Goal: Task Accomplishment & Management: Manage account settings

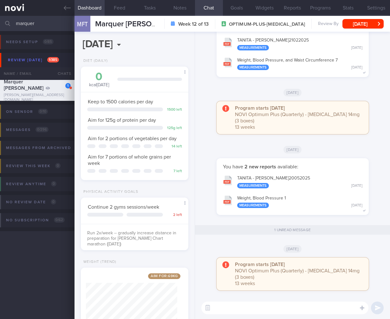
select select "7"
drag, startPoint x: 308, startPoint y: 157, endPoint x: 300, endPoint y: 174, distance: 18.6
click at [308, 157] on div "Wed, 21 May" at bounding box center [292, 149] width 187 height 18
click at [18, 17] on input "marquer" at bounding box center [195, 23] width 390 height 15
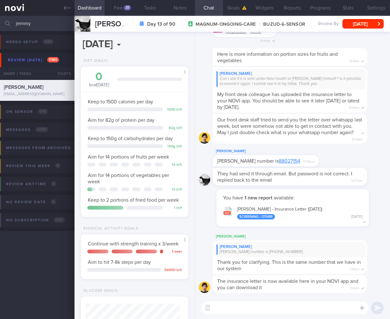
select select "7"
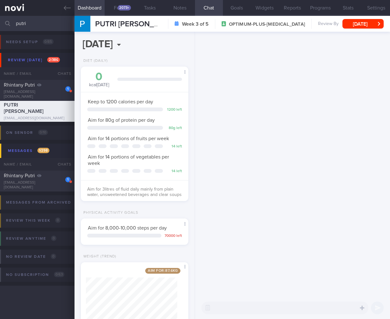
scroll to position [55, 91]
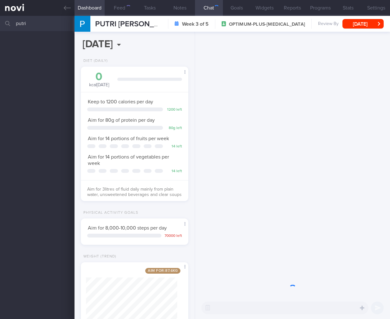
scroll to position [55, 91]
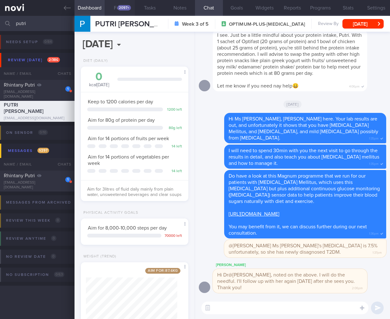
click at [128, 8] on div "2097+" at bounding box center [124, 7] width 14 height 5
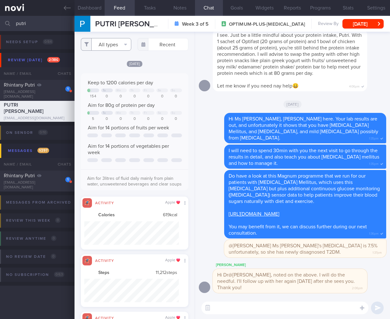
click at [104, 41] on button "All types" at bounding box center [106, 44] width 51 height 13
click at [92, 3] on button "Dashboard" at bounding box center [89, 8] width 30 height 16
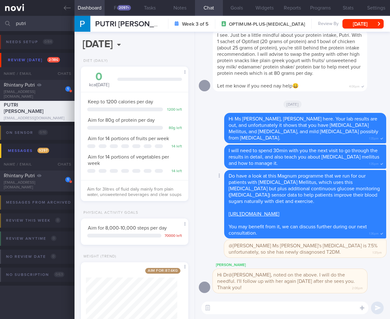
click at [266, 215] on link "https://novi-health.com/magnum" at bounding box center [253, 213] width 51 height 5
drag, startPoint x: 47, startPoint y: 24, endPoint x: 8, endPoint y: 21, distance: 38.8
click at [8, 21] on div "putri Assigned patients Assigned patients All active patients Archived patients" at bounding box center [195, 23] width 390 height 15
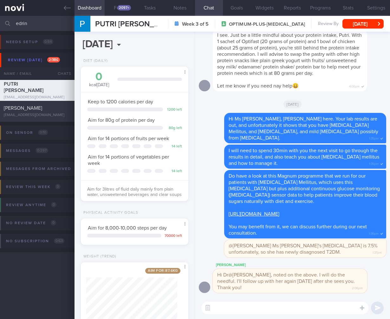
type input "edrin"
click at [40, 107] on span "[PERSON_NAME]" at bounding box center [23, 108] width 38 height 5
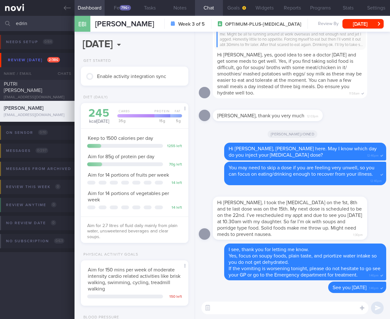
scroll to position [171, 0]
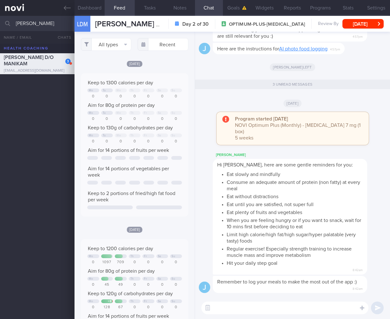
select select "7"
drag, startPoint x: 39, startPoint y: 26, endPoint x: -45, endPoint y: 21, distance: 84.7
click at [0, 21] on html "You are offline! Some functionality will be unavailable Patients New Users Coac…" at bounding box center [195, 159] width 390 height 319
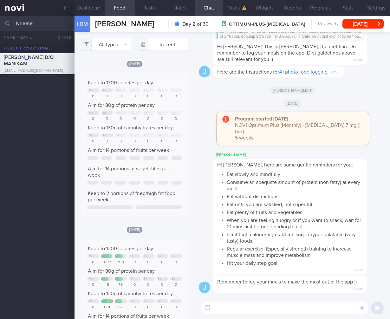
drag, startPoint x: 53, startPoint y: 24, endPoint x: -42, endPoint y: 22, distance: 95.1
click at [0, 22] on html "You are offline! Some functionality will be unavailable Patients New Users Coac…" at bounding box center [195, 159] width 390 height 319
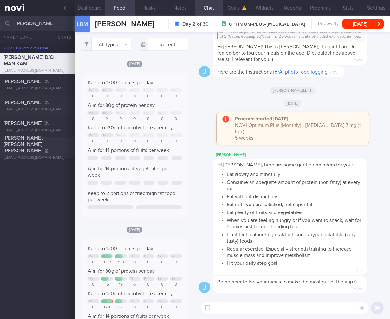
type input "lynett"
click at [35, 147] on div "Lynette, Yeo Jing Yi lynyeojy@gmail.com" at bounding box center [37, 147] width 74 height 25
click at [53, 155] on div "lynyeojy@gmail.com" at bounding box center [37, 157] width 67 height 5
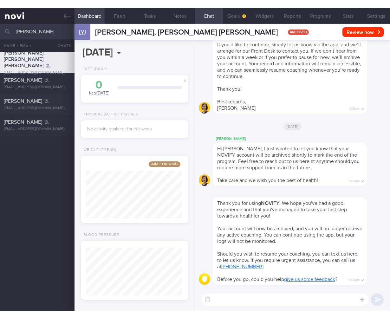
scroll to position [48, 96]
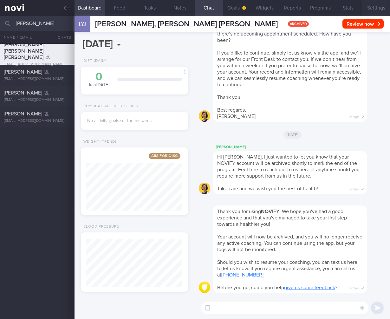
click at [375, 3] on button "Settings" at bounding box center [376, 8] width 28 height 16
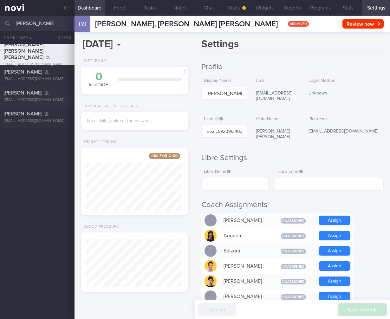
click at [375, 3] on button "Settings" at bounding box center [376, 8] width 28 height 16
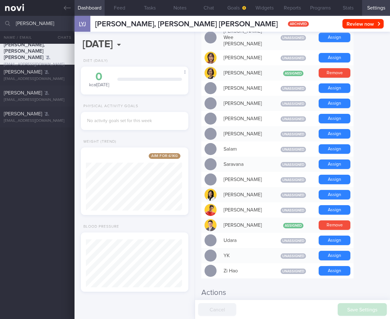
scroll to position [476, 0]
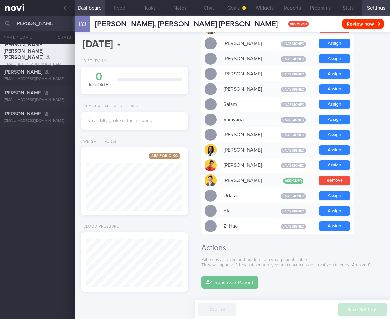
click at [241, 276] on button "Reactivate Patient" at bounding box center [229, 282] width 57 height 13
click at [212, 10] on button "Chat" at bounding box center [209, 8] width 28 height 16
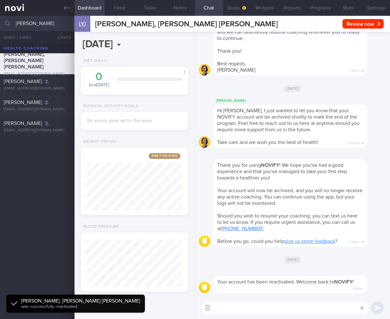
scroll to position [70, 141]
click at [206, 309] on icon "button" at bounding box center [208, 308] width 6 height 6
click at [228, 308] on textarea at bounding box center [284, 307] width 167 height 13
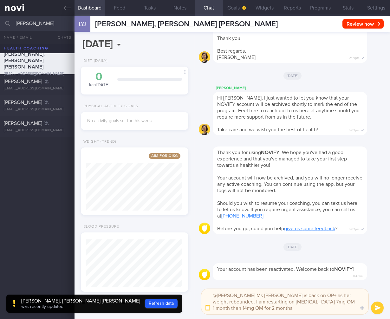
scroll to position [0, 0]
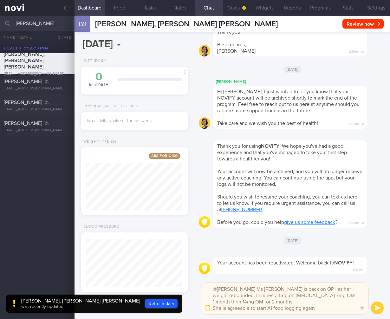
type textarea "@Mee Li Ms Lynette is back on OP+ as her weight rebounded. I am restarting on R…"
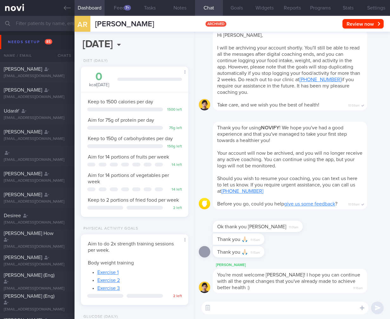
select select "7"
click at [40, 22] on input "text" at bounding box center [195, 23] width 390 height 15
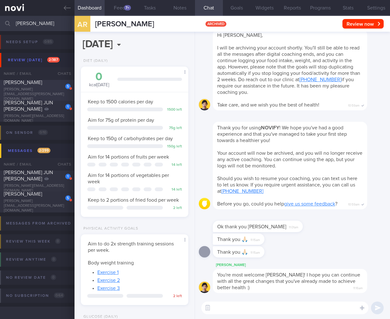
click at [25, 95] on div "jason.leeper@gmail.com" at bounding box center [37, 94] width 67 height 14
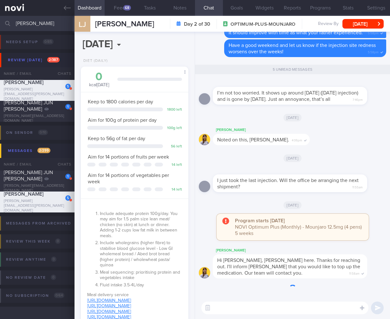
scroll to position [55, 91]
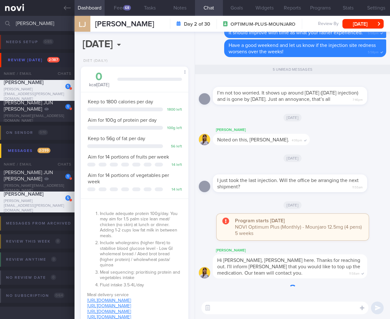
scroll to position [251, 0]
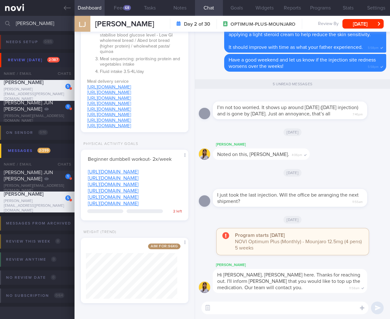
drag, startPoint x: 49, startPoint y: 25, endPoint x: -53, endPoint y: 23, distance: 102.4
click at [0, 23] on html "You are offline! Some functionality will be unavailable Patients New Users Coac…" at bounding box center [195, 159] width 390 height 319
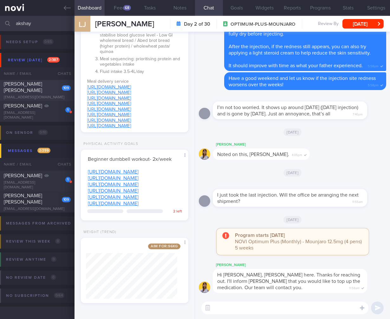
type input "akshay"
click at [47, 93] on div "REGULAGEDDA AKSHAY" at bounding box center [36, 87] width 65 height 13
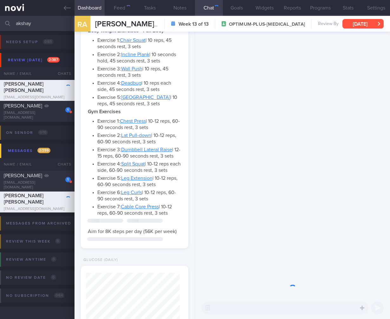
scroll to position [51, 0]
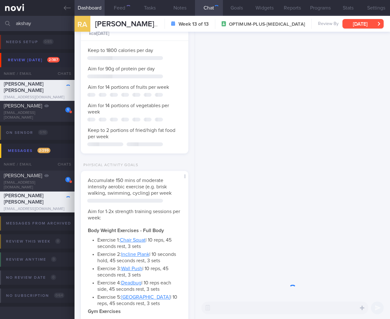
click at [375, 25] on button "Thu, 22 May" at bounding box center [362, 24] width 41 height 10
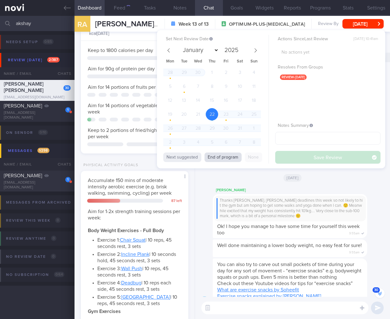
scroll to position [-3027, 0]
click at [212, 155] on button "End of program" at bounding box center [222, 157] width 37 height 10
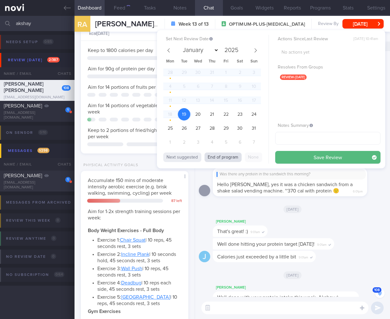
select select "7"
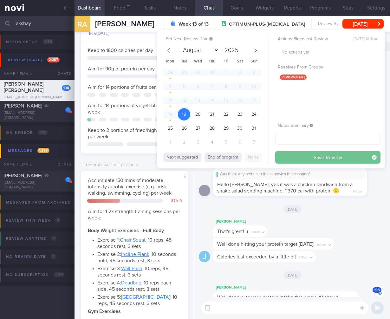
click at [310, 156] on button "Save Review" at bounding box center [327, 157] width 105 height 13
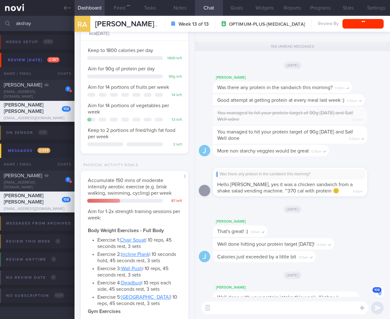
click at [315, 225] on div "Joel That's great! :) 9:01am" at bounding box center [292, 228] width 187 height 20
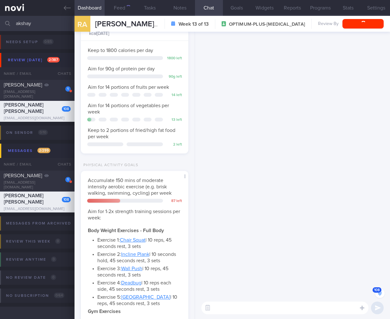
scroll to position [-2338, 0]
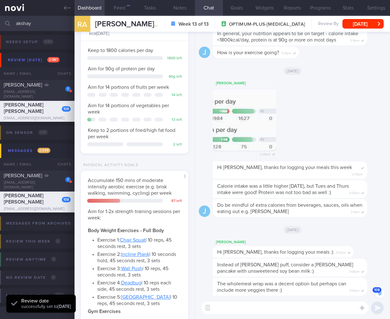
click at [379, 291] on button "108" at bounding box center [380, 293] width 10 height 10
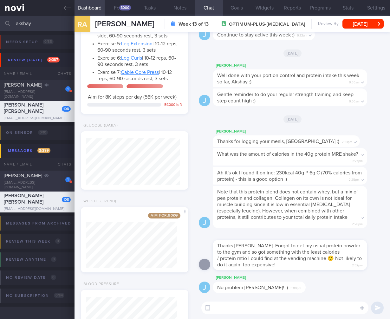
scroll to position [47, 94]
drag, startPoint x: 51, startPoint y: 23, endPoint x: -57, endPoint y: 15, distance: 108.6
click at [0, 15] on html "You are offline! Some functionality will be unavailable Patients New Users Coac…" at bounding box center [195, 159] width 390 height 319
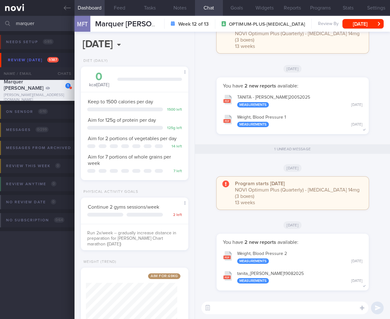
select select "7"
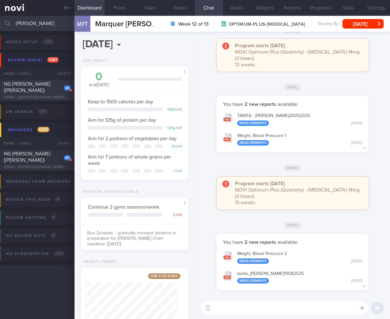
type input "[PERSON_NAME]"
click at [44, 87] on div "NG [PERSON_NAME] ([PERSON_NAME])" at bounding box center [36, 87] width 65 height 13
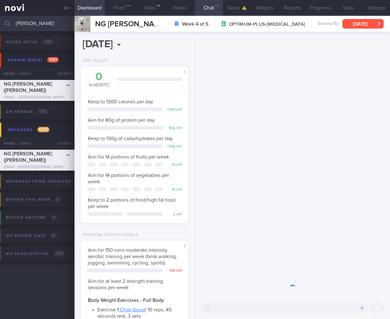
scroll to position [55, 91]
click at [364, 25] on button "[DATE]" at bounding box center [362, 24] width 41 height 10
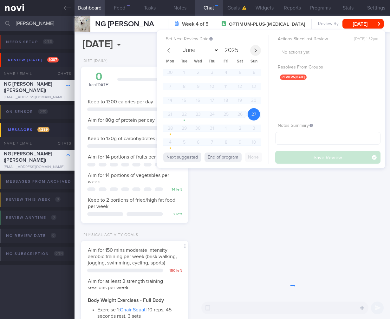
click at [256, 49] on icon at bounding box center [255, 50] width 2 height 4
select select "7"
click at [181, 112] on span "19" at bounding box center [184, 114] width 12 height 12
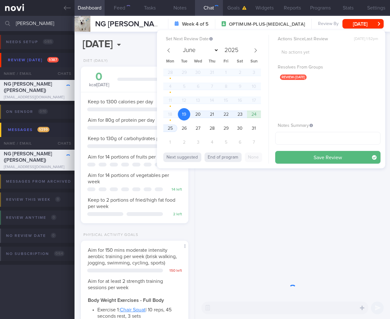
drag, startPoint x: 350, startPoint y: 157, endPoint x: 307, endPoint y: 170, distance: 44.5
click at [349, 157] on button "Save Review" at bounding box center [327, 157] width 105 height 13
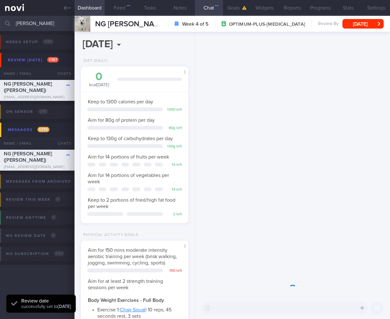
click at [112, 236] on div "Physical Activity Goals" at bounding box center [109, 235] width 57 height 5
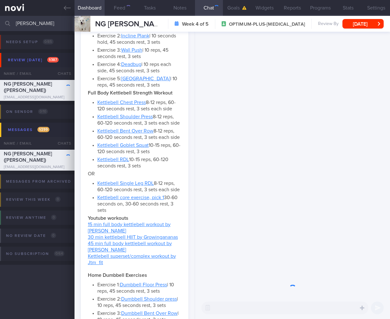
scroll to position [554, 0]
